Goal: Transaction & Acquisition: Purchase product/service

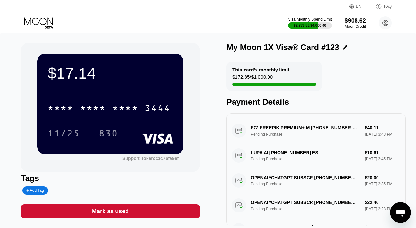
click at [42, 21] on icon at bounding box center [39, 22] width 30 height 11
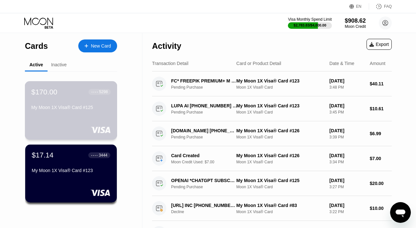
click at [68, 104] on div "$170.00 ● ● ● ● 5298 My Moon 1X Visa® Card #125" at bounding box center [70, 100] width 79 height 25
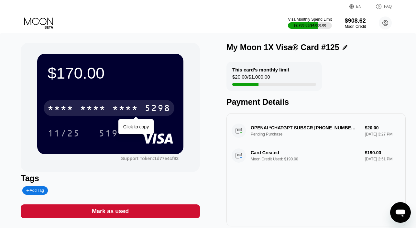
click at [97, 110] on div "* * * *" at bounding box center [93, 109] width 26 height 10
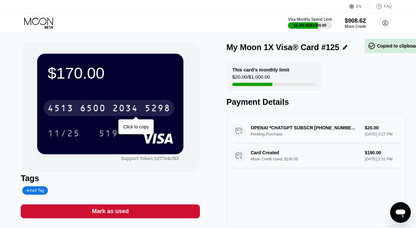
click at [97, 110] on div "6500" at bounding box center [93, 109] width 26 height 10
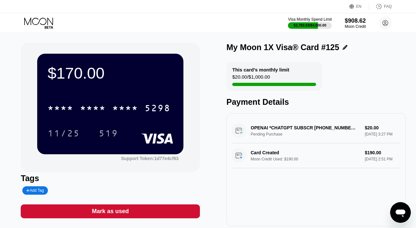
click at [46, 25] on icon at bounding box center [39, 22] width 30 height 11
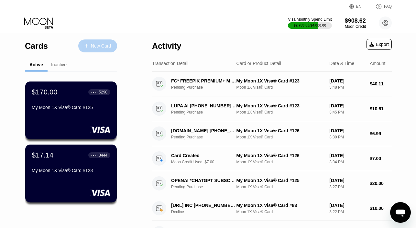
click at [94, 42] on div "New Card" at bounding box center [97, 45] width 39 height 13
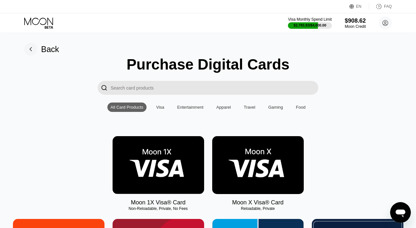
click at [151, 152] on img at bounding box center [159, 165] width 92 height 58
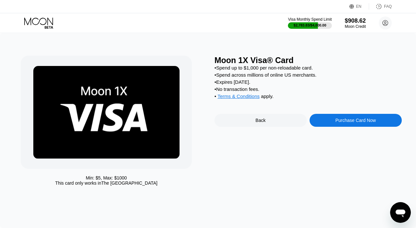
click at [336, 120] on div "Purchase Card Now" at bounding box center [355, 120] width 40 height 5
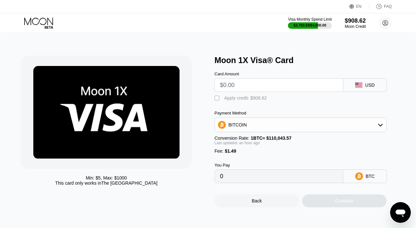
click at [272, 86] on input "text" at bounding box center [279, 85] width 118 height 13
type input "$7"
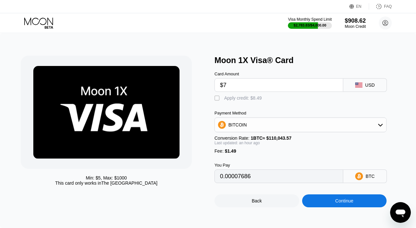
click at [257, 99] on div "Apply credit: $8.49" at bounding box center [243, 97] width 38 height 5
type input "0"
click at [312, 200] on div "Continue" at bounding box center [344, 200] width 85 height 13
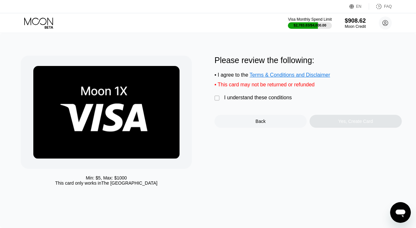
click at [260, 100] on div "I understand these conditions" at bounding box center [258, 98] width 68 height 6
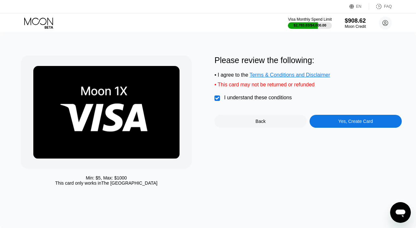
click at [317, 118] on div "Yes, Create Card" at bounding box center [356, 121] width 92 height 13
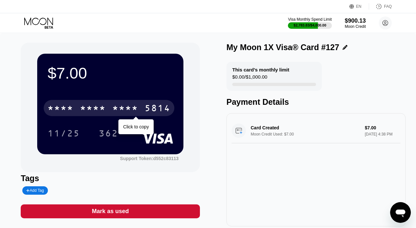
click at [132, 108] on div "* * * *" at bounding box center [125, 109] width 26 height 10
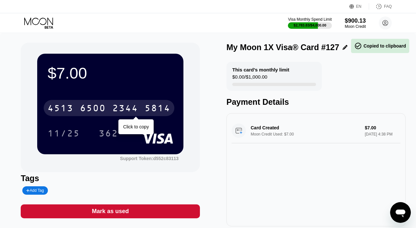
click at [132, 108] on div "2344" at bounding box center [125, 109] width 26 height 10
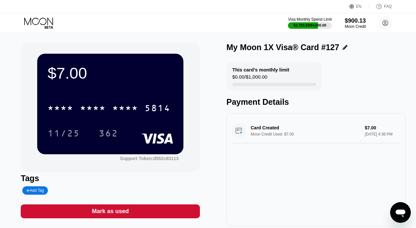
click at [44, 23] on icon at bounding box center [39, 22] width 30 height 11
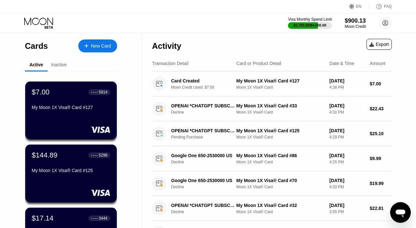
click at [104, 47] on div "New Card" at bounding box center [101, 45] width 20 height 5
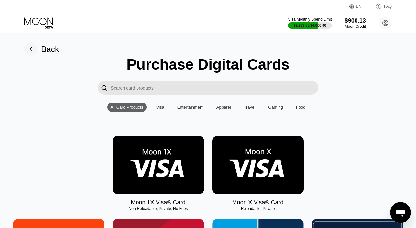
click at [151, 156] on img at bounding box center [159, 165] width 92 height 58
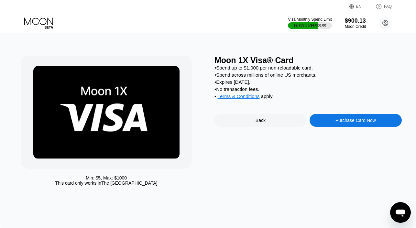
click at [334, 123] on div "Purchase Card Now" at bounding box center [356, 120] width 92 height 13
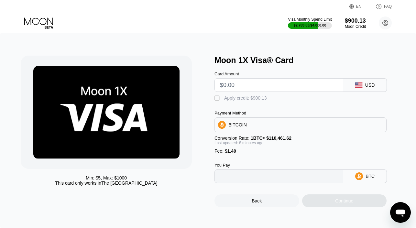
type input "0"
click at [262, 84] on input "text" at bounding box center [279, 85] width 118 height 13
type input "$3"
type input "0.00004061"
type input "$390"
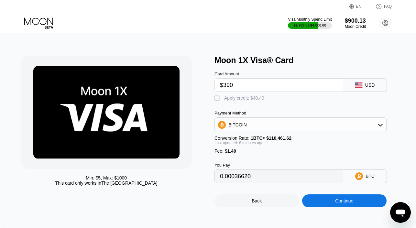
type input "0.00354066"
type input "$390"
click at [243, 95] on div " Apply credit: $391.49" at bounding box center [307, 97] width 187 height 10
click at [243, 99] on div "Apply credit: $391.49" at bounding box center [245, 97] width 43 height 5
type input "0"
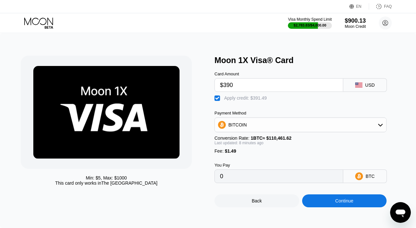
click at [320, 212] on div "Min: $ 5 , Max: $ 1000 This card only works in The United States Moon 1X Visa® …" at bounding box center [208, 130] width 416 height 195
click at [325, 206] on div "Continue" at bounding box center [344, 200] width 85 height 13
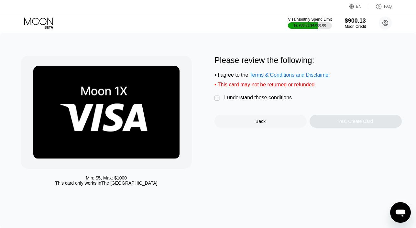
click at [255, 99] on div "I understand these conditions" at bounding box center [258, 98] width 68 height 6
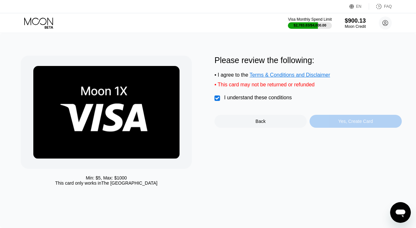
click at [328, 119] on div "Yes, Create Card" at bounding box center [356, 121] width 92 height 13
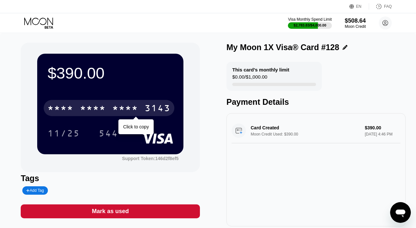
click at [162, 104] on div "3143" at bounding box center [158, 109] width 26 height 10
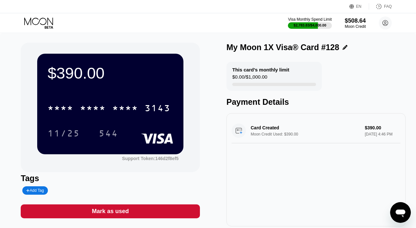
click at [45, 22] on icon at bounding box center [39, 22] width 30 height 11
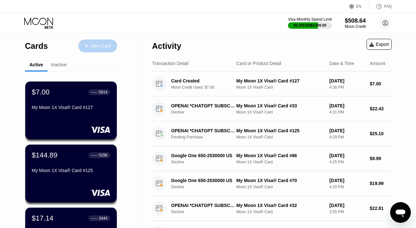
click at [96, 49] on div "New Card" at bounding box center [97, 45] width 39 height 13
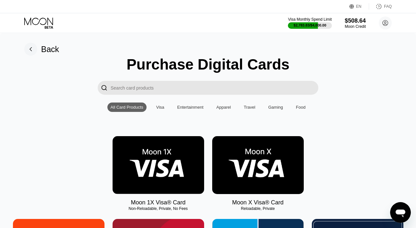
click at [160, 177] on img at bounding box center [159, 165] width 92 height 58
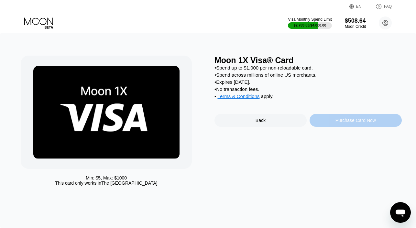
click at [322, 123] on div "Purchase Card Now" at bounding box center [356, 120] width 92 height 13
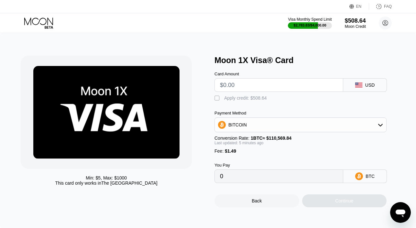
click at [240, 87] on input "text" at bounding box center [279, 85] width 118 height 13
type input "$2"
type input "0.00003161"
type input "$23"
type input "0.00022176"
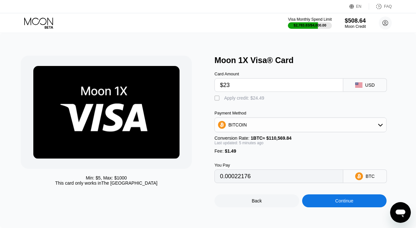
type input "$23"
click at [238, 95] on div " Apply credit: $24.49" at bounding box center [307, 97] width 187 height 10
click at [238, 97] on div "Apply credit: $24.49" at bounding box center [244, 97] width 40 height 5
type input "0"
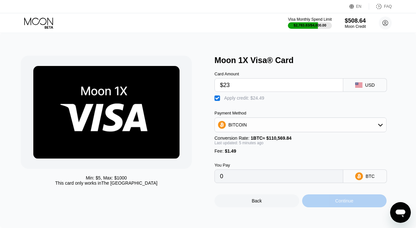
click at [320, 205] on div "Continue" at bounding box center [344, 200] width 85 height 13
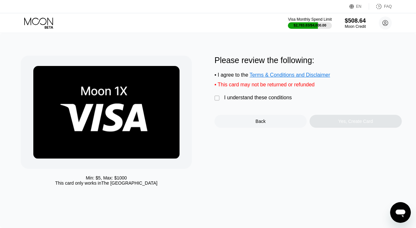
click at [259, 99] on div "I understand these conditions" at bounding box center [258, 98] width 68 height 6
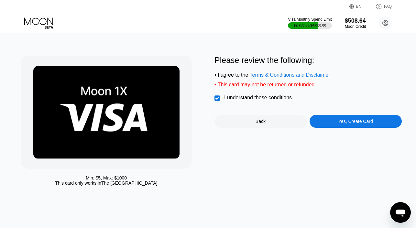
click at [312, 117] on div "Yes, Create Card" at bounding box center [356, 121] width 92 height 13
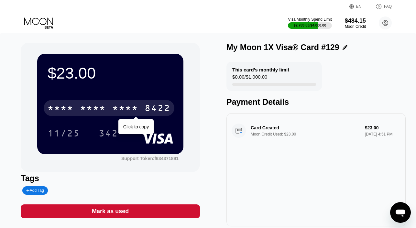
click at [140, 109] on div "* * * * * * * * * * * * 8422" at bounding box center [109, 108] width 131 height 16
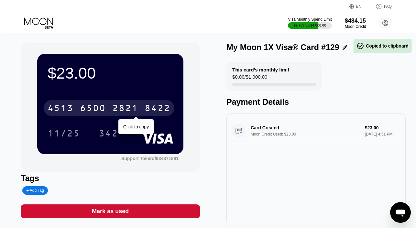
click at [140, 109] on div "4513 6500 2821 8422" at bounding box center [109, 108] width 131 height 16
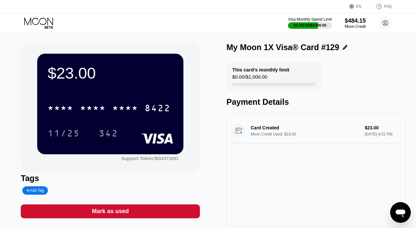
click at [43, 20] on icon at bounding box center [39, 22] width 30 height 11
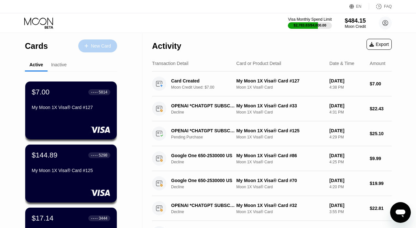
click at [92, 45] on div "New Card" at bounding box center [101, 45] width 20 height 5
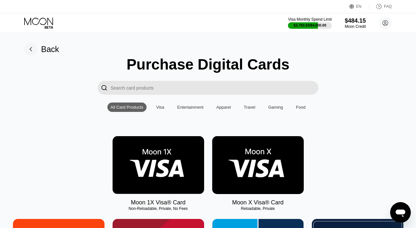
click at [146, 157] on img at bounding box center [159, 165] width 92 height 58
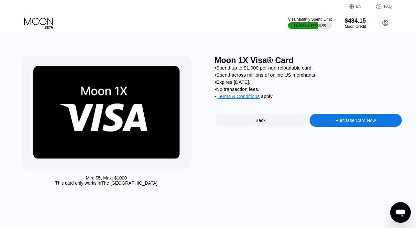
click at [325, 125] on div "Purchase Card Now" at bounding box center [356, 120] width 92 height 13
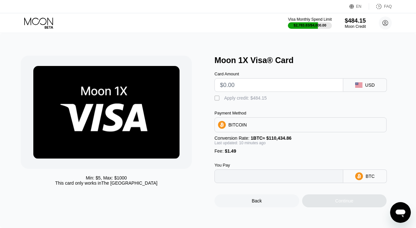
type input "0"
click at [247, 84] on input "text" at bounding box center [279, 85] width 118 height 13
type input "$2"
type input "0.00003156"
type input "$23"
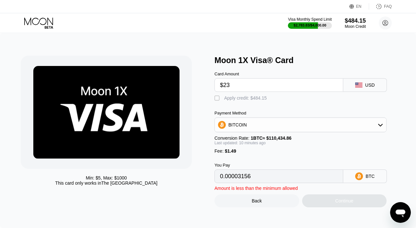
type input "0.00022140"
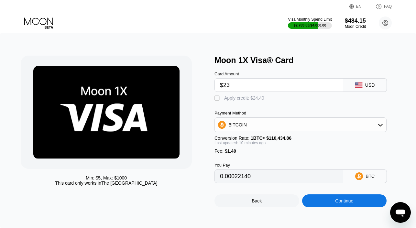
type input "$23"
click at [239, 97] on div "Apply credit: $24.49" at bounding box center [244, 97] width 40 height 5
type input "0"
click at [311, 205] on div "Continue" at bounding box center [344, 200] width 85 height 13
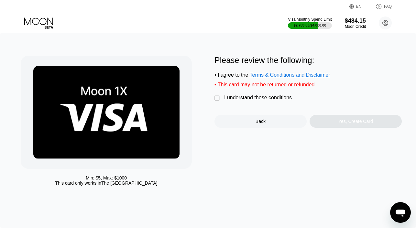
click at [271, 98] on div "I understand these conditions" at bounding box center [258, 98] width 68 height 6
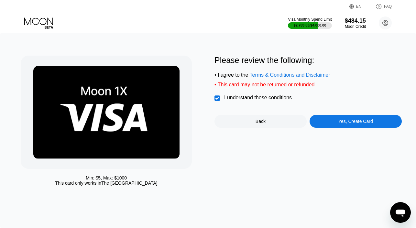
click at [325, 122] on div "Yes, Create Card" at bounding box center [356, 121] width 92 height 13
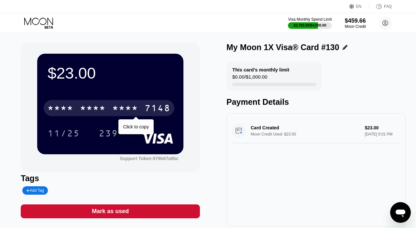
click at [139, 104] on div "* * * * * * * * * * * * 7148" at bounding box center [109, 108] width 131 height 16
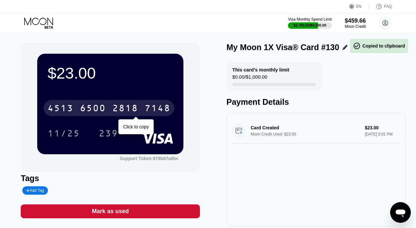
click at [139, 104] on div "4513 6500 2818 7148" at bounding box center [109, 108] width 131 height 16
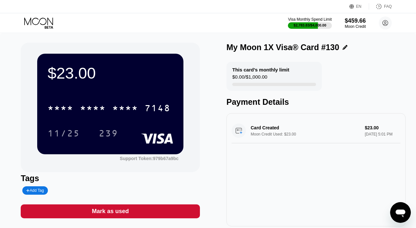
click at [45, 20] on icon at bounding box center [39, 22] width 30 height 11
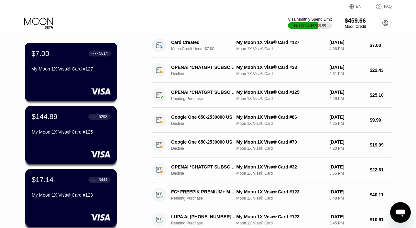
scroll to position [44, 0]
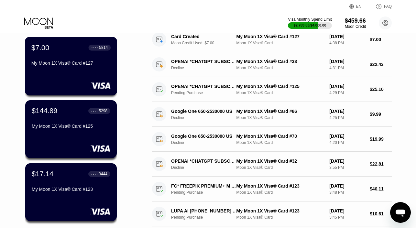
click at [70, 133] on div "$144.89 ● ● ● ● 5298 My Moon 1X Visa® Card #125" at bounding box center [71, 129] width 92 height 58
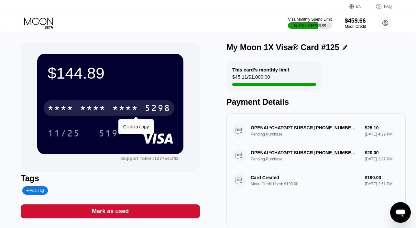
click at [107, 112] on div "* * * * * * * * * * * * 5298" at bounding box center [109, 108] width 131 height 16
click at [107, 112] on div "4513 6500 2034 5298" at bounding box center [109, 108] width 131 height 16
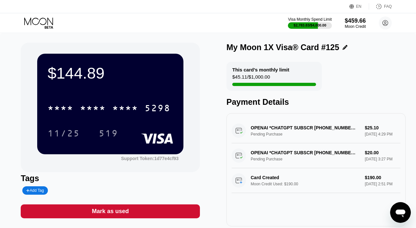
click at [49, 21] on icon at bounding box center [39, 22] width 30 height 11
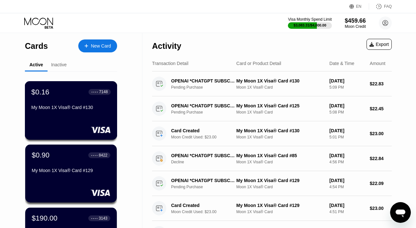
click at [73, 112] on div "My Moon 1X Visa® Card #130" at bounding box center [70, 109] width 79 height 8
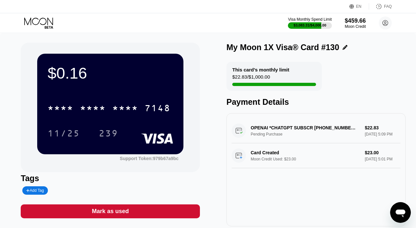
click at [124, 213] on div "Mark as used" at bounding box center [110, 211] width 37 height 7
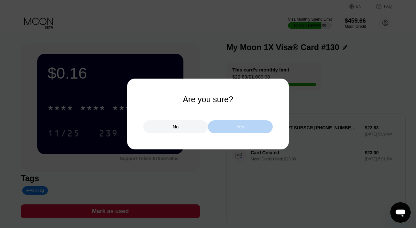
click at [246, 129] on div "Yes" at bounding box center [240, 126] width 65 height 13
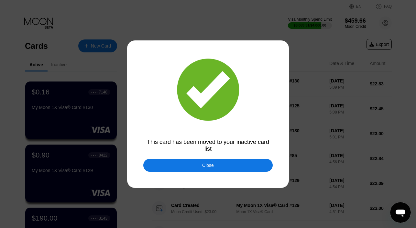
click at [188, 163] on div "Close" at bounding box center [207, 165] width 129 height 13
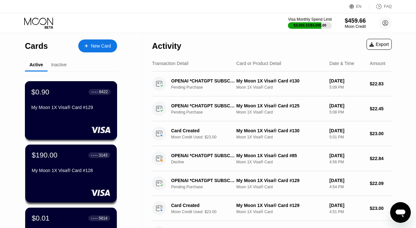
click at [68, 114] on div "$0.90 ● ● ● ● 8422 My Moon 1X Visa® Card #129" at bounding box center [71, 110] width 93 height 59
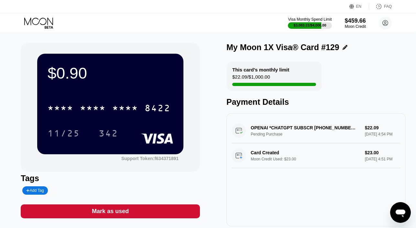
click at [109, 205] on div "Mark as used" at bounding box center [110, 211] width 179 height 14
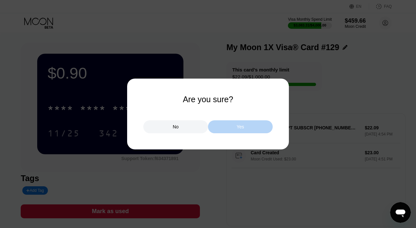
click at [218, 130] on div "Yes" at bounding box center [240, 126] width 65 height 13
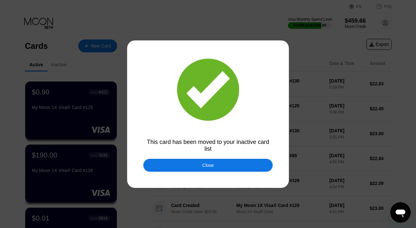
click at [175, 167] on div "Close" at bounding box center [207, 165] width 129 height 13
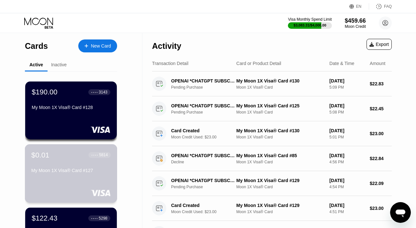
click at [67, 164] on div "$0.01 ● ● ● ● 5814 My Moon 1X Visa® Card #127" at bounding box center [70, 163] width 79 height 25
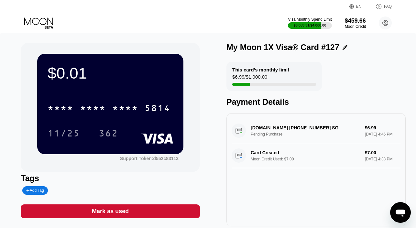
click at [99, 211] on div "Mark as used" at bounding box center [110, 211] width 37 height 7
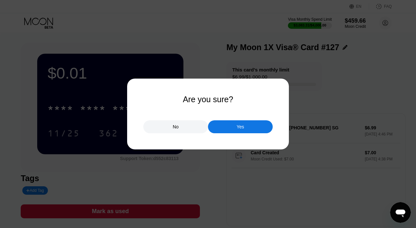
click at [227, 124] on div "Yes" at bounding box center [240, 126] width 65 height 13
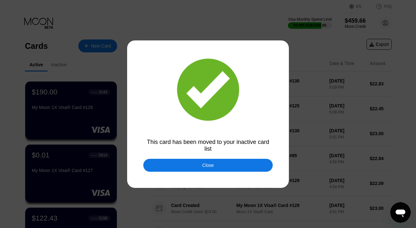
click at [190, 167] on div "Close" at bounding box center [207, 165] width 129 height 13
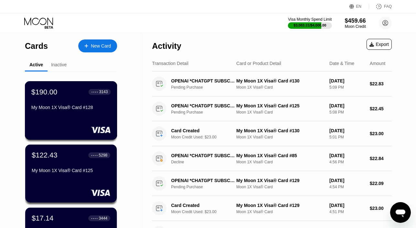
scroll to position [0, 0]
click at [63, 125] on div "$190.00 ● ● ● ● 3143 My Moon 1X Visa® Card #128" at bounding box center [71, 110] width 93 height 59
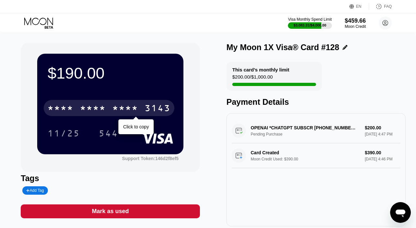
click at [93, 106] on div "* * * *" at bounding box center [93, 109] width 26 height 10
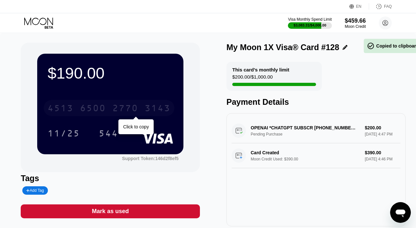
click at [93, 106] on div "6500" at bounding box center [93, 109] width 26 height 10
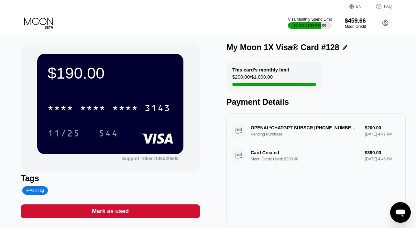
click at [34, 23] on icon at bounding box center [39, 22] width 30 height 11
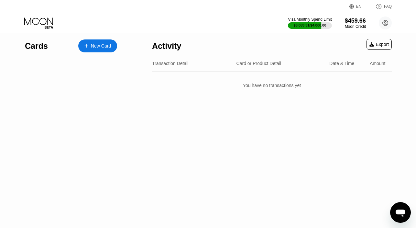
click at [34, 23] on icon at bounding box center [39, 22] width 30 height 11
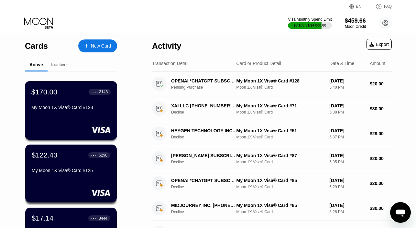
click at [69, 114] on div "$170.00 ● ● ● ● 3143 My Moon 1X Visa® Card #128" at bounding box center [71, 110] width 93 height 59
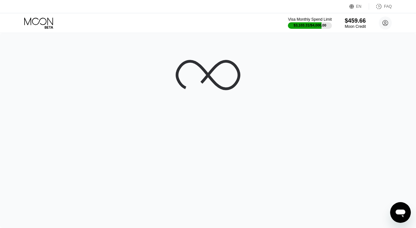
click at [37, 24] on icon at bounding box center [39, 22] width 30 height 11
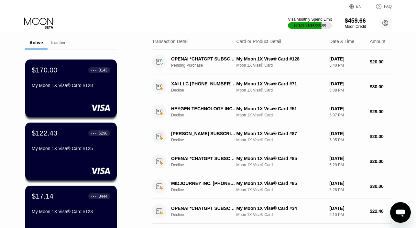
scroll to position [38, 0]
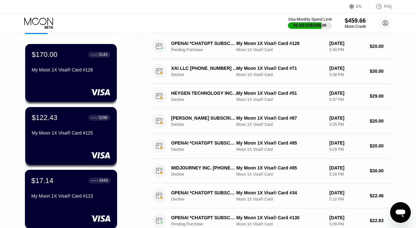
click at [55, 183] on div "$17.14 ● ● ● ● 3444" at bounding box center [70, 180] width 79 height 8
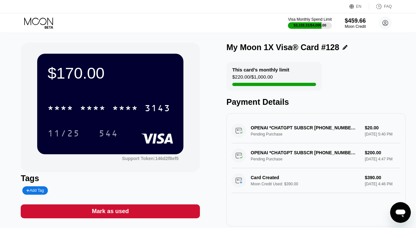
click at [46, 22] on icon at bounding box center [38, 20] width 29 height 7
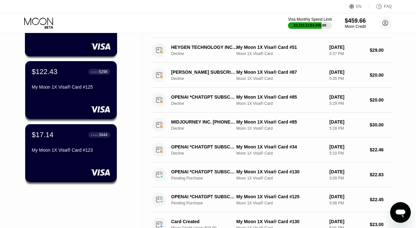
scroll to position [100, 0]
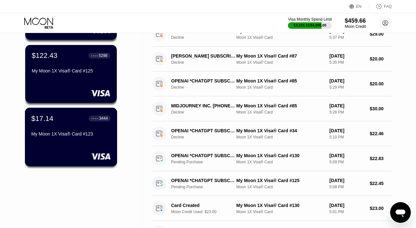
click at [54, 128] on div "$17.14 ● ● ● ● 3444 My Moon 1X Visa® Card #123" at bounding box center [70, 126] width 79 height 25
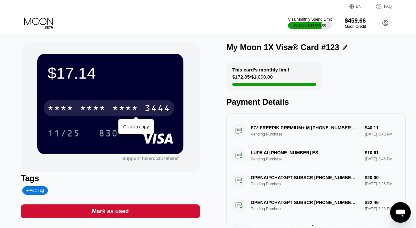
click at [90, 108] on div "* * * *" at bounding box center [93, 109] width 26 height 10
click at [90, 108] on div "6500" at bounding box center [93, 109] width 26 height 10
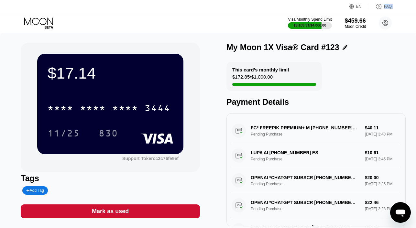
click at [47, 13] on div "EN Language Select an item Save FAQ Visa Monthly Spend Limit $3,103.31 / $4,000…" at bounding box center [208, 16] width 416 height 33
click at [47, 24] on icon at bounding box center [39, 22] width 30 height 11
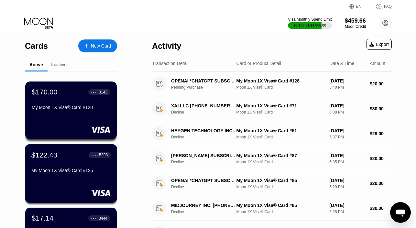
click at [79, 155] on div "$122.43 ● ● ● ● 5298" at bounding box center [70, 155] width 79 height 8
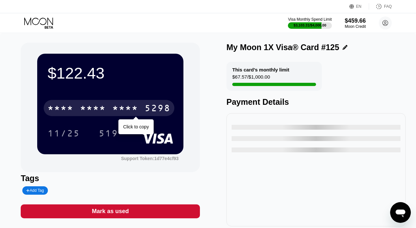
click at [148, 109] on div "5298" at bounding box center [158, 109] width 26 height 10
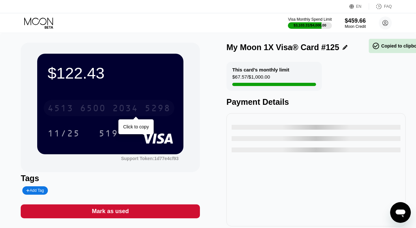
click at [148, 109] on div "5298" at bounding box center [158, 109] width 26 height 10
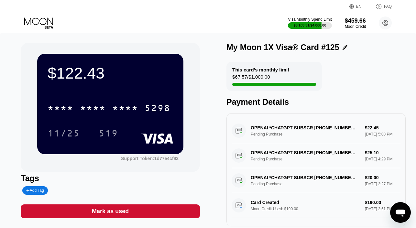
click at [39, 24] on icon at bounding box center [39, 22] width 30 height 11
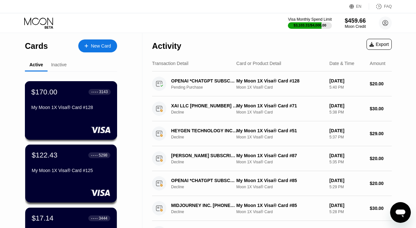
click at [60, 100] on div "$170.00 ● ● ● ● 3143 My Moon 1X Visa® Card #128" at bounding box center [70, 100] width 79 height 25
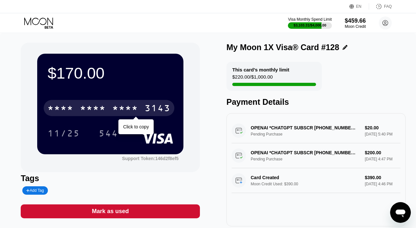
click at [119, 108] on div "* * * *" at bounding box center [125, 109] width 26 height 10
click at [119, 108] on div "2770" at bounding box center [125, 109] width 26 height 10
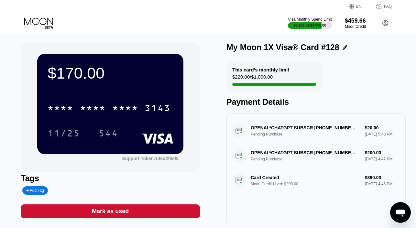
click at [38, 24] on icon at bounding box center [38, 20] width 29 height 7
